Goal: Transaction & Acquisition: Purchase product/service

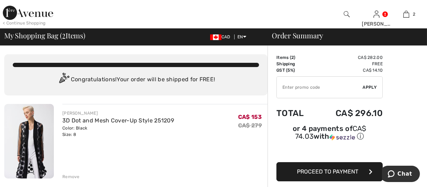
click at [286, 89] on input "TEXT" at bounding box center [320, 87] width 86 height 21
type input "EXTRA15"
click at [371, 88] on span "Apply" at bounding box center [370, 87] width 14 height 6
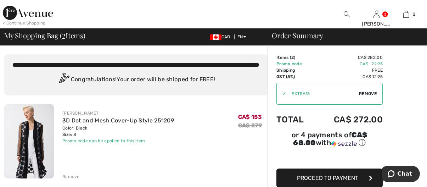
scroll to position [71, 0]
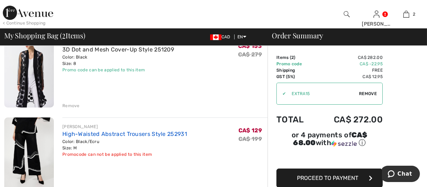
click at [121, 134] on link "High-Waisted Abstract Trousers Style 252931" at bounding box center [124, 133] width 125 height 7
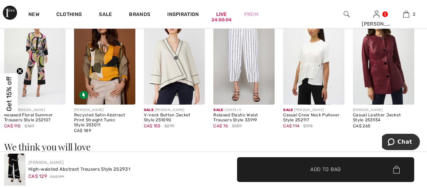
scroll to position [709, 0]
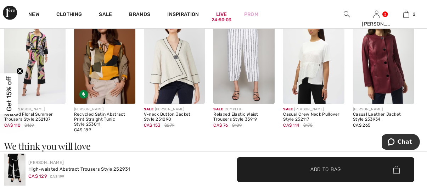
click at [243, 71] on img at bounding box center [243, 58] width 61 height 92
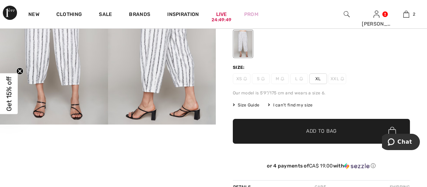
scroll to position [35, 0]
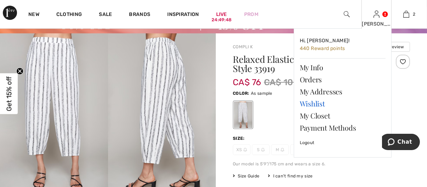
click at [314, 103] on link "Wishlist" at bounding box center [343, 104] width 86 height 12
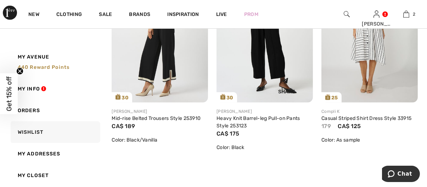
scroll to position [1028, 0]
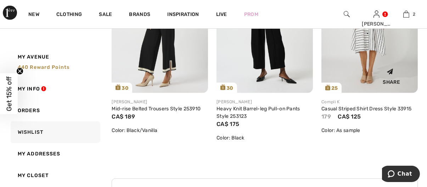
click at [363, 53] on img at bounding box center [370, 20] width 96 height 145
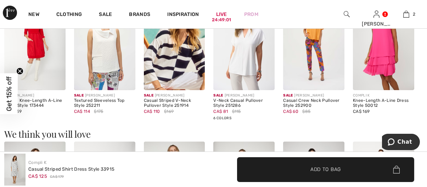
scroll to position [496, 0]
click at [108, 61] on img at bounding box center [104, 44] width 61 height 92
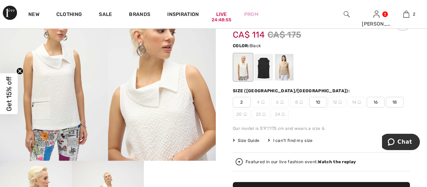
click at [261, 65] on div at bounding box center [264, 67] width 18 height 27
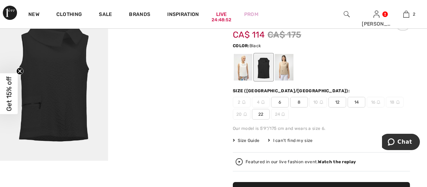
click at [298, 101] on span "8" at bounding box center [299, 102] width 18 height 11
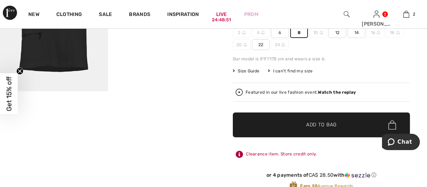
scroll to position [141, 0]
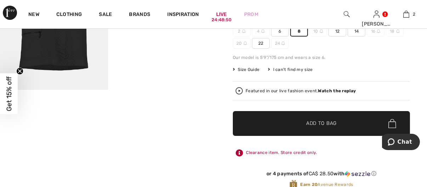
click at [314, 125] on span "Add to Bag" at bounding box center [321, 123] width 30 height 7
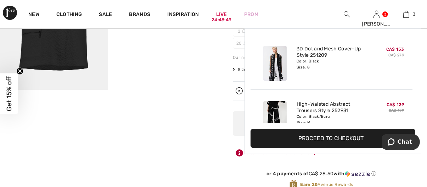
scroll to position [77, 0]
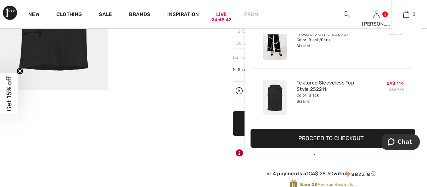
click at [407, 16] on img at bounding box center [407, 14] width 6 height 9
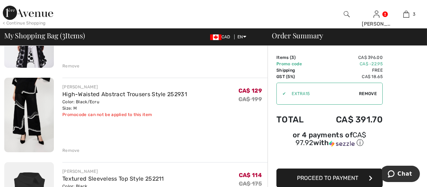
scroll to position [142, 0]
